Goal: Check status: Check status

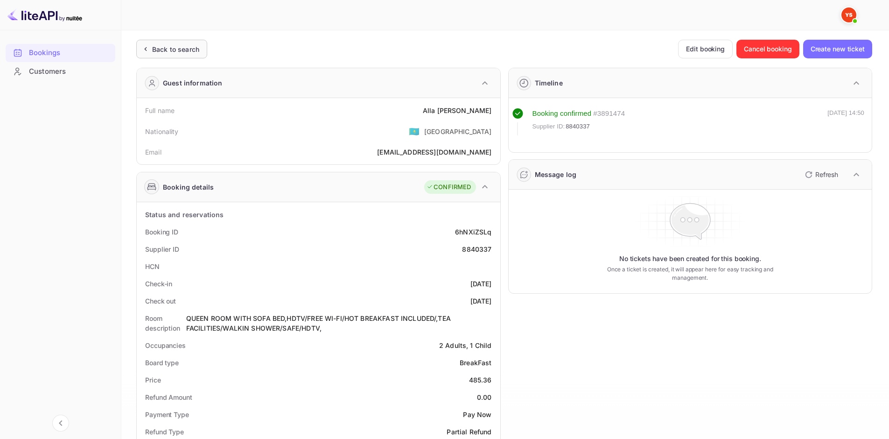
click at [183, 45] on div "Back to search" at bounding box center [175, 49] width 47 height 10
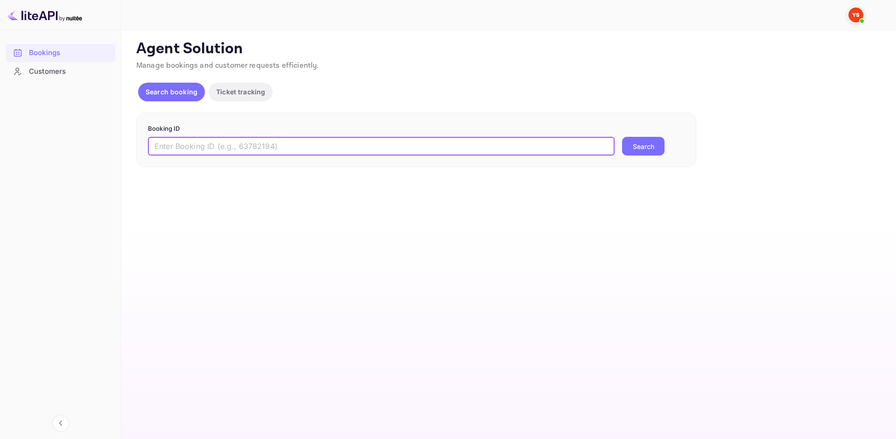
click at [231, 142] on input "text" at bounding box center [381, 146] width 466 height 19
paste input "9771231"
type input "9771231"
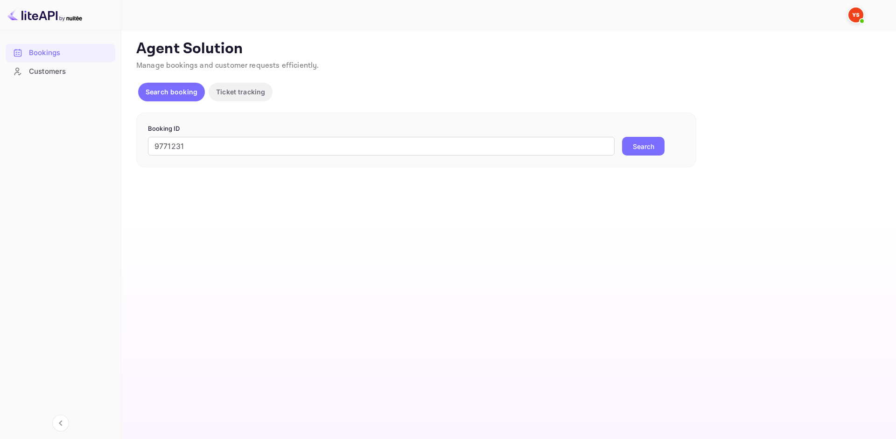
click at [635, 153] on button "Search" at bounding box center [643, 146] width 42 height 19
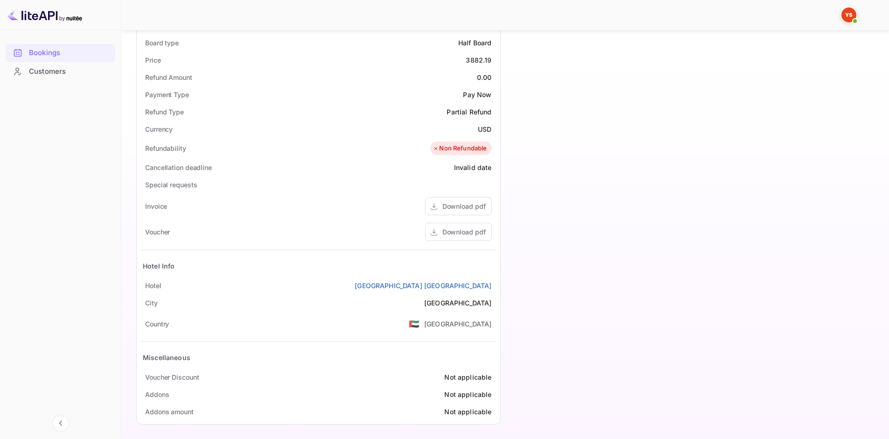
scroll to position [313, 0]
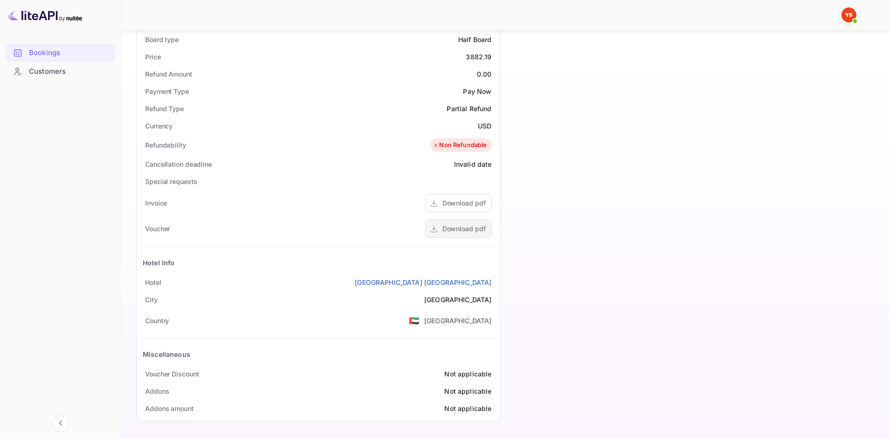
click at [453, 230] on div "Download pdf" at bounding box center [463, 228] width 43 height 10
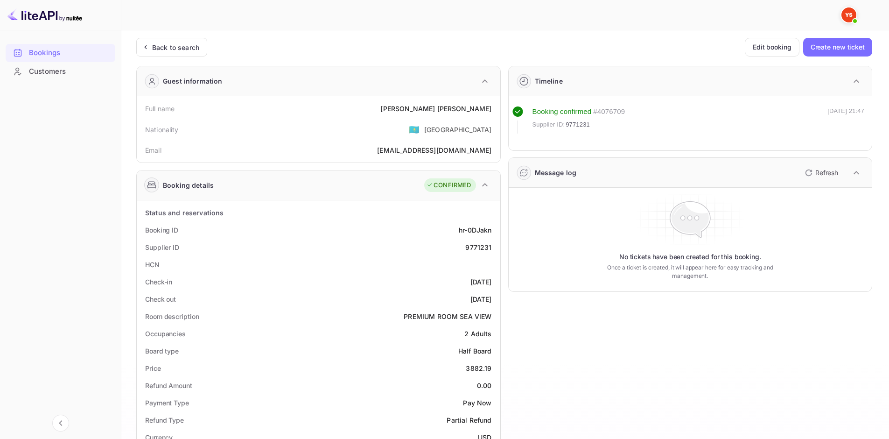
scroll to position [0, 0]
click at [176, 52] on div "Back to search" at bounding box center [175, 49] width 47 height 10
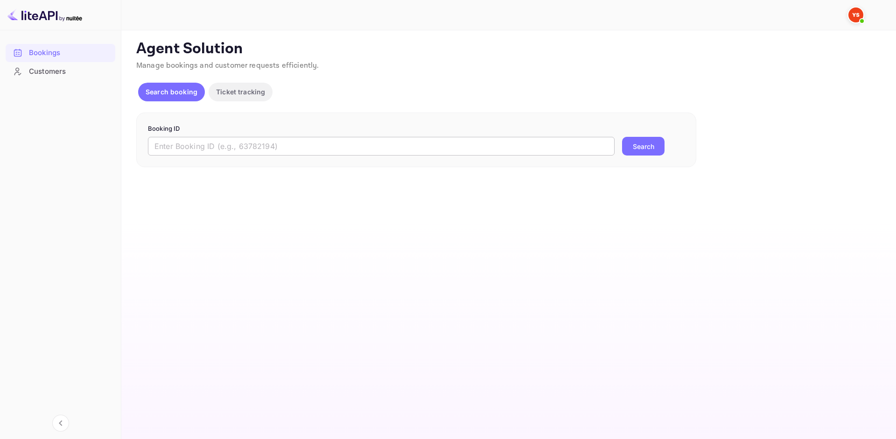
click at [250, 151] on input "text" at bounding box center [381, 146] width 466 height 19
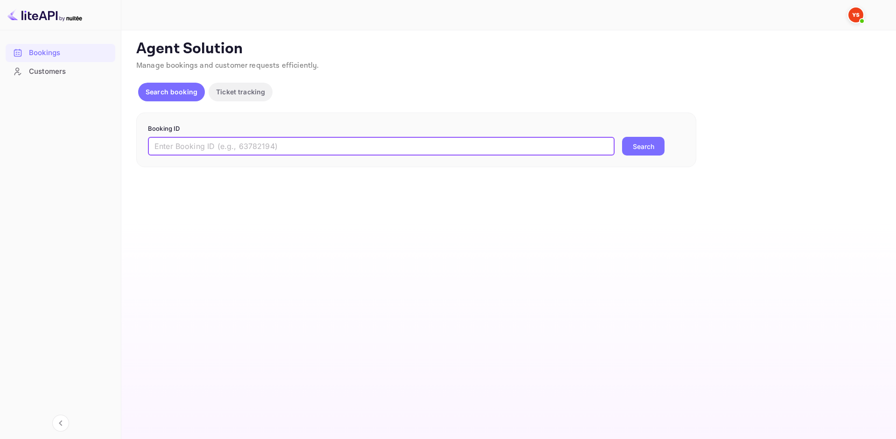
paste input "9771231"
type input "9771231"
click at [643, 148] on button "Search" at bounding box center [643, 146] width 42 height 19
